Goal: Contribute content: Add original content to the website for others to see

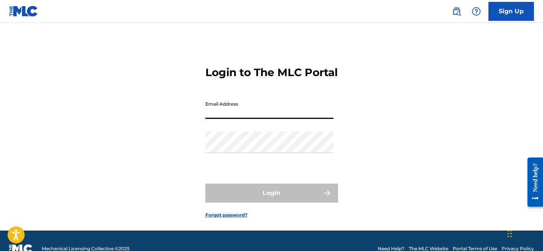
click at [282, 119] on input "Email Address" at bounding box center [270, 108] width 128 height 22
click at [242, 119] on input "Email Address" at bounding box center [270, 108] width 128 height 22
type input "[PERSON_NAME][EMAIL_ADDRESS][DOMAIN_NAME]"
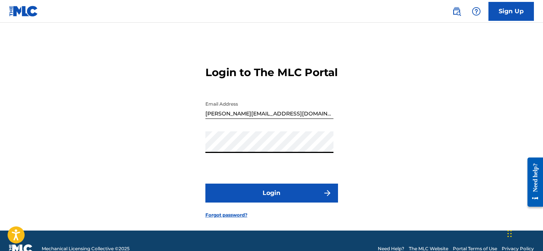
click at [263, 201] on button "Login" at bounding box center [272, 193] width 133 height 19
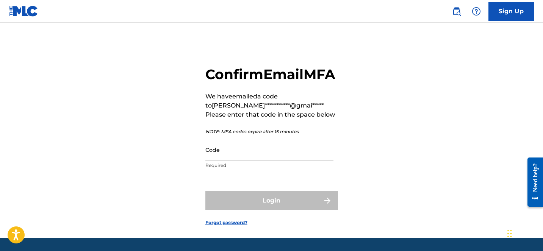
click at [225, 161] on input "Code" at bounding box center [270, 150] width 128 height 22
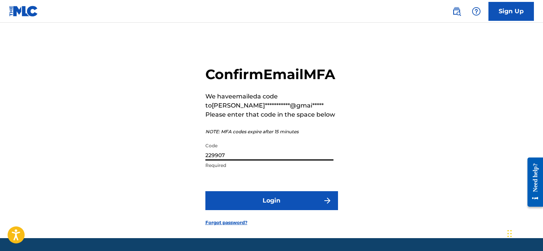
type input "229907"
click at [265, 210] on button "Login" at bounding box center [272, 200] width 133 height 19
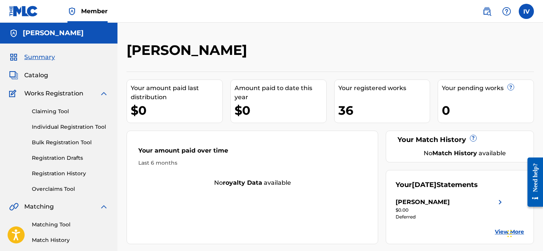
click at [35, 80] on span "Catalog" at bounding box center [36, 75] width 24 height 9
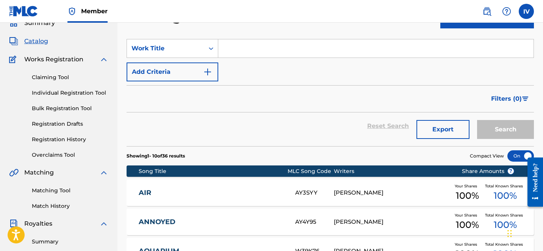
scroll to position [17, 0]
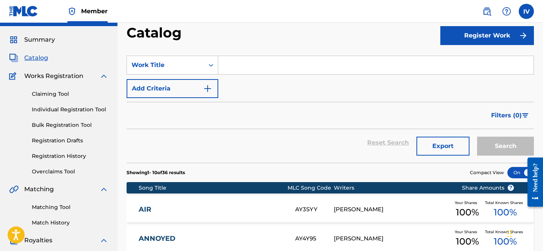
click at [322, 55] on section "SearchWithCriteriad2b67654-e47d-4062-b7f0-af5593523257 Work Title Add Criteria …" at bounding box center [331, 105] width 408 height 116
click at [317, 70] on input "Search Form" at bounding box center [375, 65] width 315 height 18
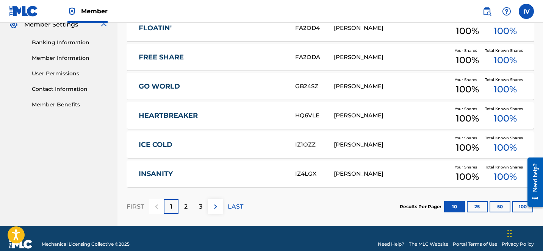
scroll to position [327, 0]
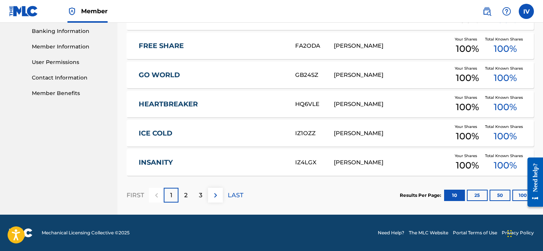
click at [201, 192] on p "3" at bounding box center [200, 195] width 3 height 9
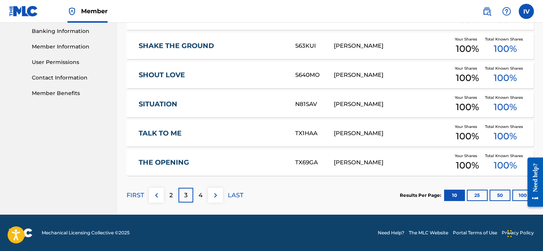
click at [172, 196] on p "2" at bounding box center [170, 195] width 3 height 9
click at [150, 165] on link "POM" at bounding box center [212, 162] width 146 height 9
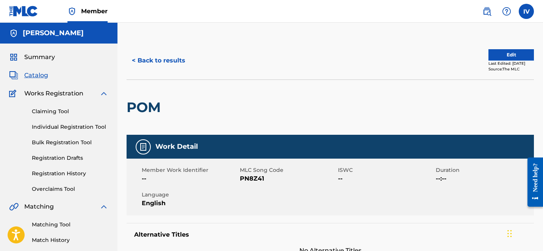
click at [509, 56] on button "Edit" at bounding box center [511, 54] width 45 height 11
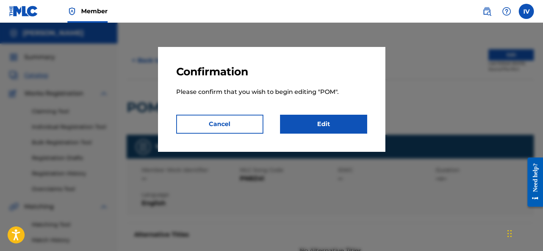
click at [321, 118] on link "Edit" at bounding box center [323, 124] width 87 height 19
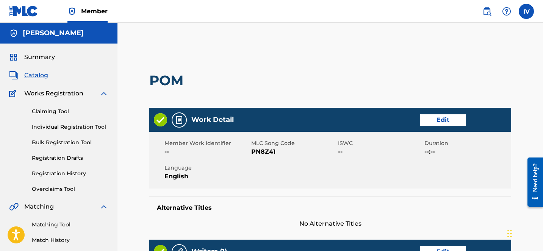
scroll to position [44, 0]
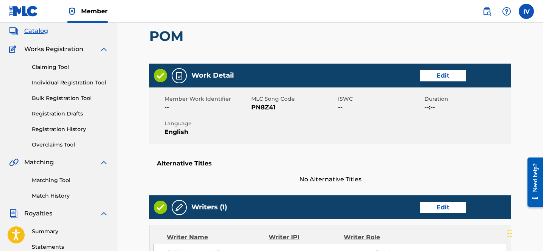
click at [455, 73] on link "Edit" at bounding box center [442, 75] width 45 height 11
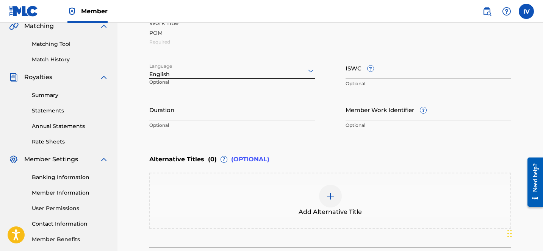
scroll to position [251, 0]
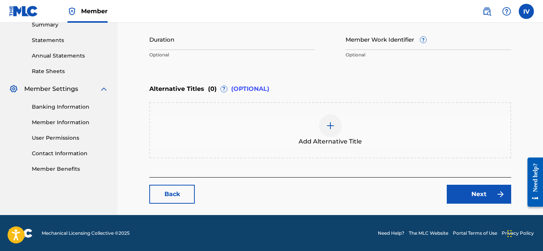
click at [485, 188] on link "Next" at bounding box center [479, 194] width 64 height 19
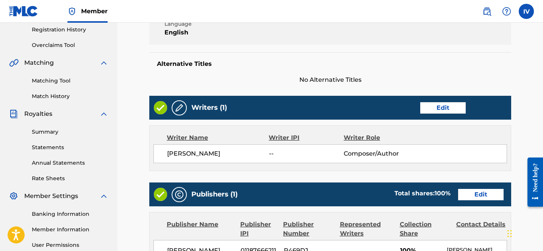
scroll to position [144, 0]
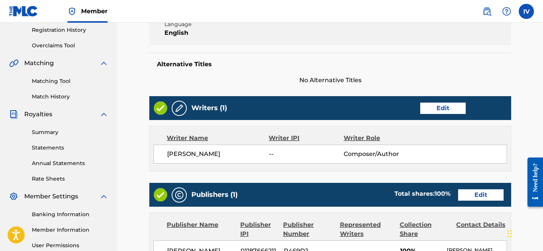
click at [435, 105] on link "Edit" at bounding box center [442, 108] width 45 height 11
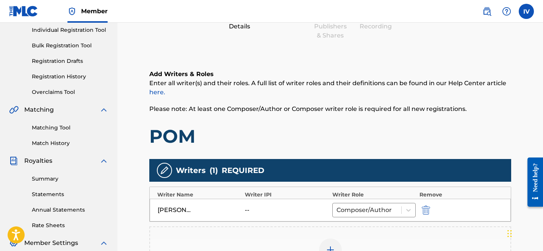
scroll to position [189, 0]
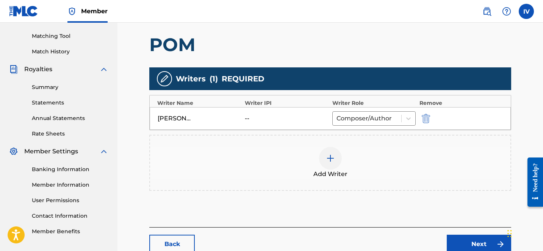
click at [251, 116] on div "--" at bounding box center [262, 118] width 34 height 9
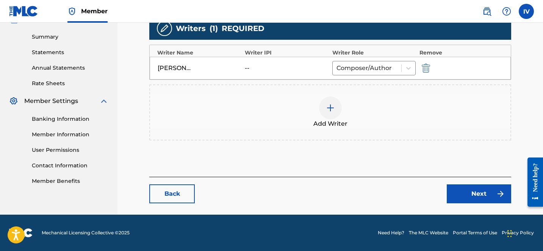
click at [462, 201] on link "Next" at bounding box center [479, 194] width 64 height 19
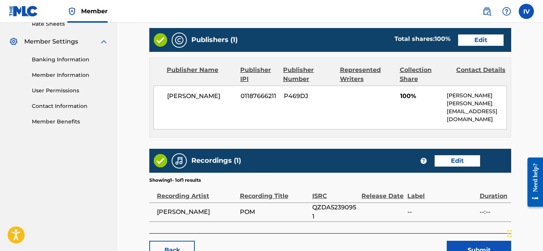
scroll to position [299, 0]
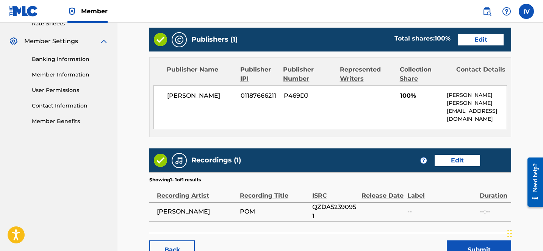
click at [469, 155] on link "Edit" at bounding box center [457, 160] width 45 height 11
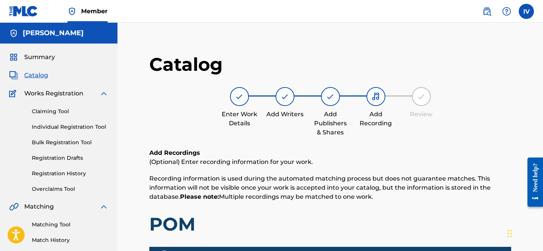
scroll to position [187, 0]
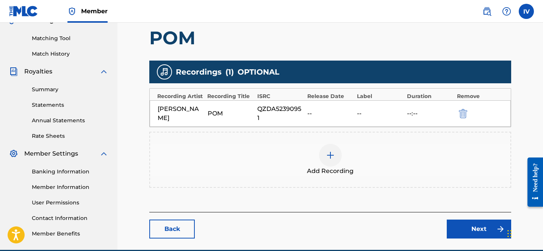
click at [482, 220] on link "Next" at bounding box center [479, 229] width 64 height 19
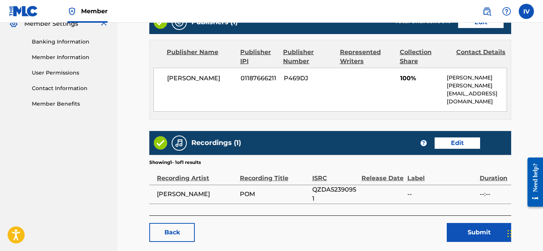
scroll to position [339, 0]
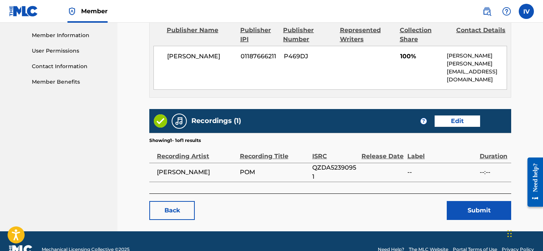
click at [464, 201] on button "Submit" at bounding box center [479, 210] width 64 height 19
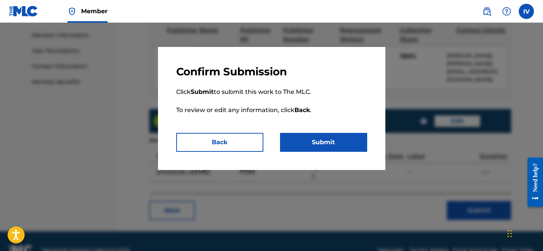
click at [335, 143] on button "Submit" at bounding box center [323, 142] width 87 height 19
